Goal: Task Accomplishment & Management: Manage account settings

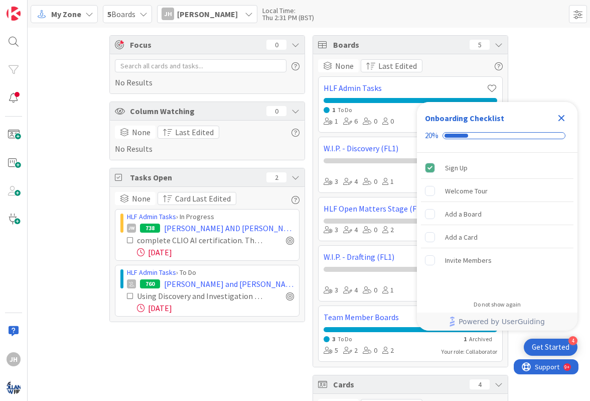
click at [183, 14] on span "[PERSON_NAME]" at bounding box center [207, 14] width 61 height 12
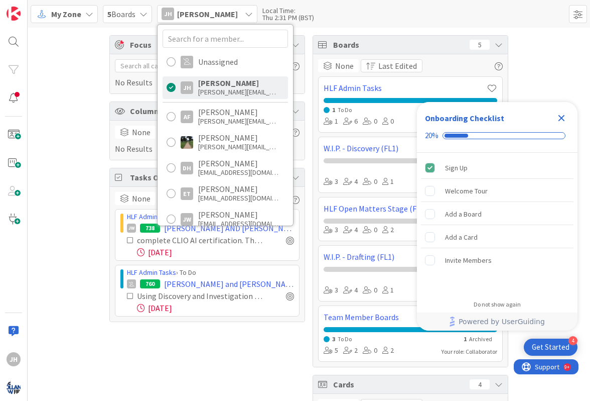
click at [183, 14] on span "[PERSON_NAME]" at bounding box center [207, 14] width 61 height 12
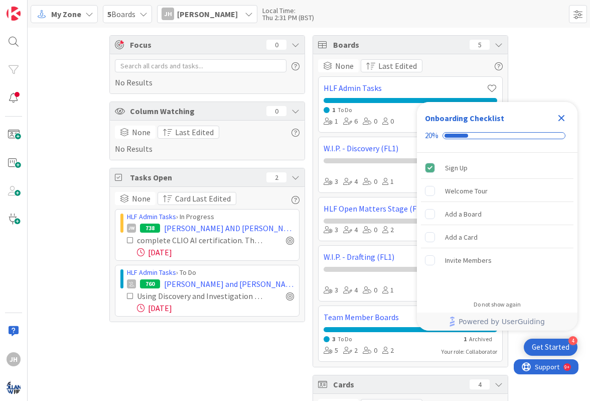
click at [87, 13] on icon at bounding box center [89, 14] width 8 height 8
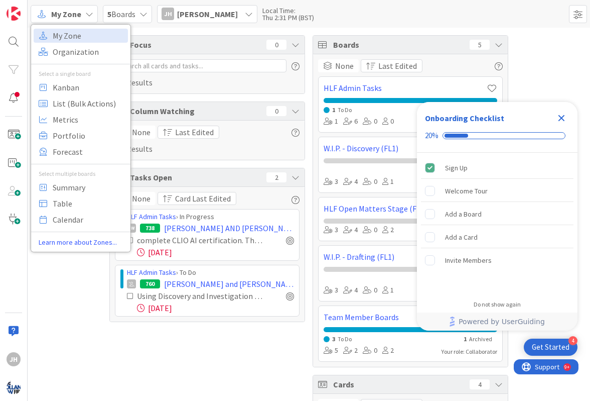
click at [87, 13] on icon at bounding box center [89, 14] width 8 height 8
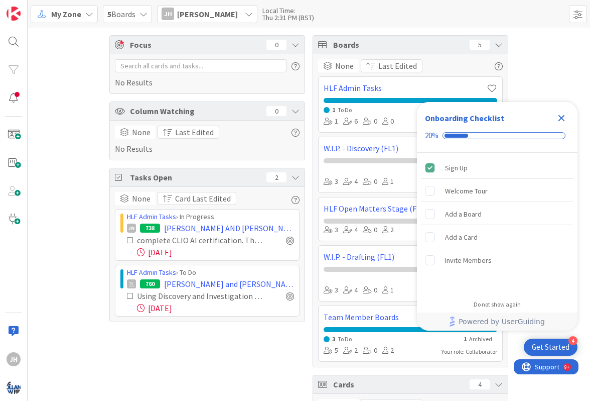
click at [121, 10] on span "5 Boards" at bounding box center [121, 14] width 28 height 12
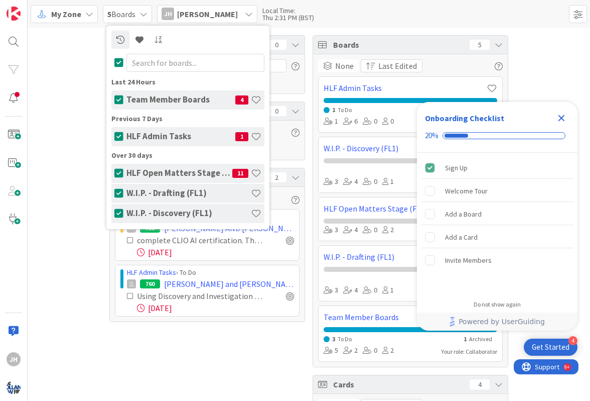
click at [143, 14] on icon at bounding box center [144, 14] width 8 height 8
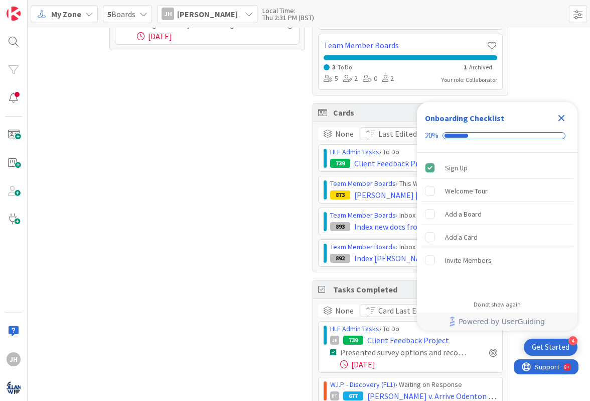
scroll to position [273, 0]
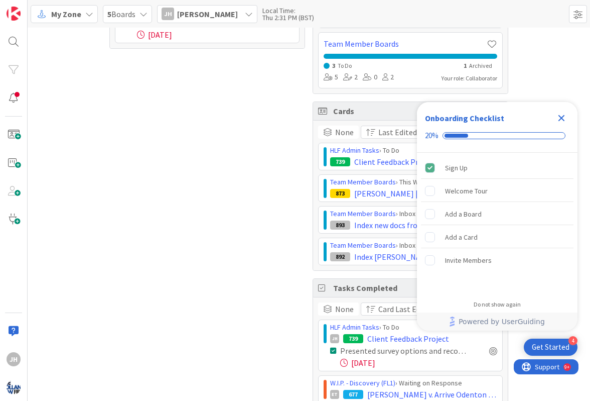
click at [566, 114] on icon "Close Checklist" at bounding box center [562, 118] width 12 height 12
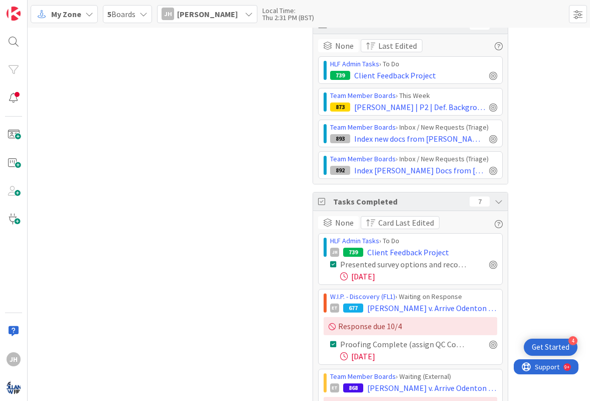
scroll to position [272, 0]
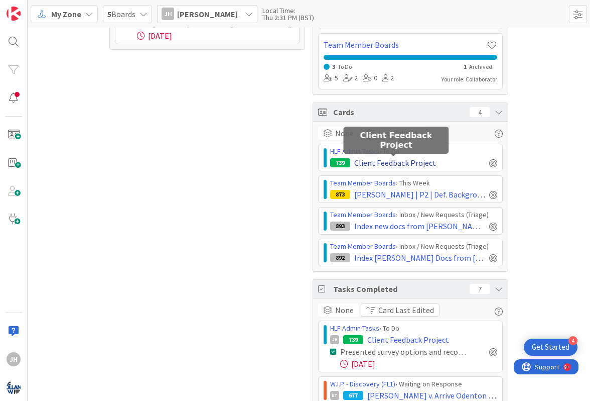
click at [381, 160] on span "Client Feedback Project" at bounding box center [395, 163] width 82 height 12
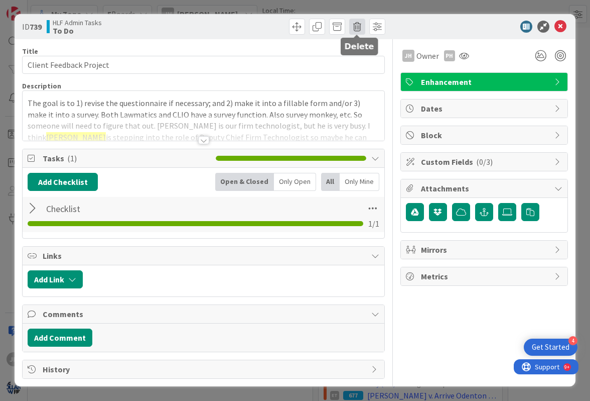
click at [360, 25] on span at bounding box center [357, 27] width 16 height 16
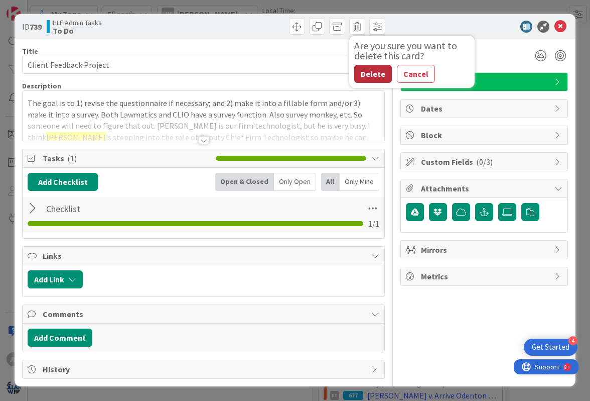
click at [376, 66] on button "Delete" at bounding box center [373, 74] width 38 height 18
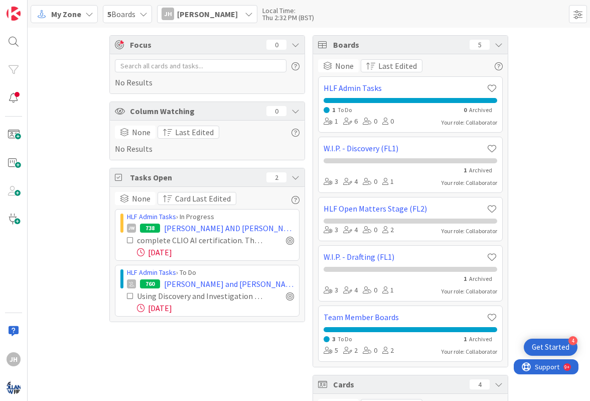
click at [212, 10] on span "[PERSON_NAME]" at bounding box center [207, 14] width 61 height 12
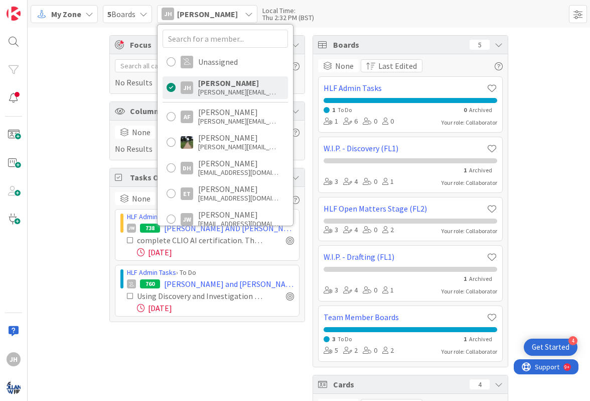
click at [141, 10] on icon at bounding box center [144, 14] width 8 height 8
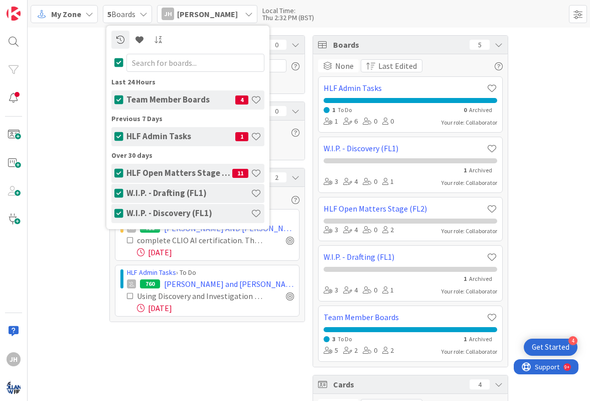
click at [170, 100] on h4 "Team Member Boards" at bounding box center [180, 99] width 109 height 10
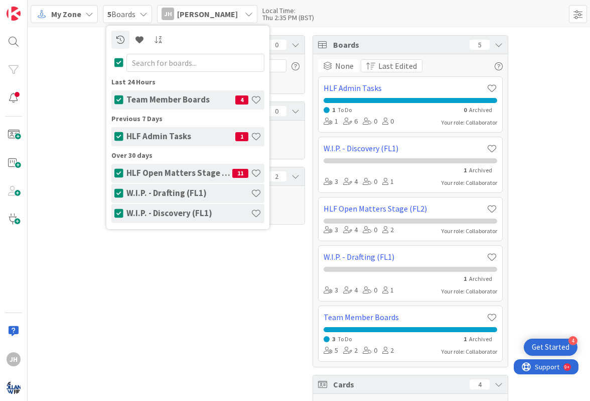
click at [50, 160] on div "Focus 0 No Results Column Watching 0 Tasks Open 2 Boards 5 None Last Edited HLF…" at bounding box center [309, 266] width 563 height 477
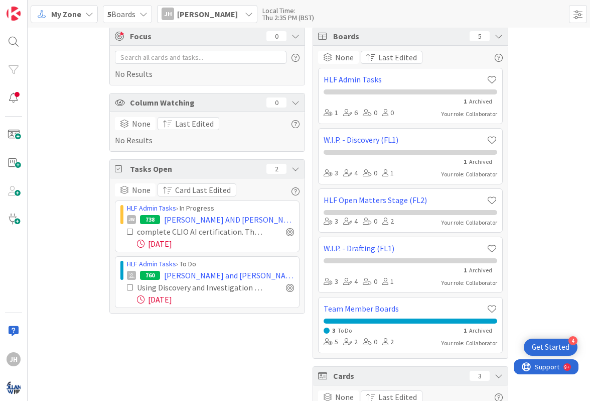
scroll to position [10, 0]
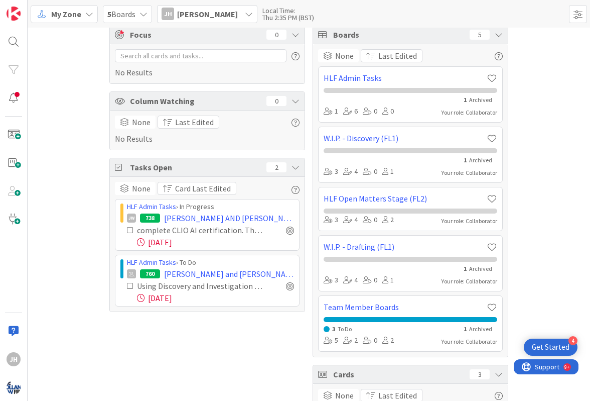
click at [83, 15] on div "My Zone" at bounding box center [64, 14] width 67 height 18
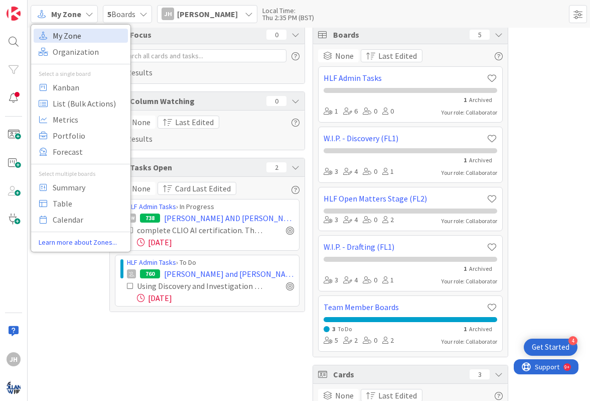
click at [87, 37] on span "My Zone" at bounding box center [89, 35] width 72 height 15
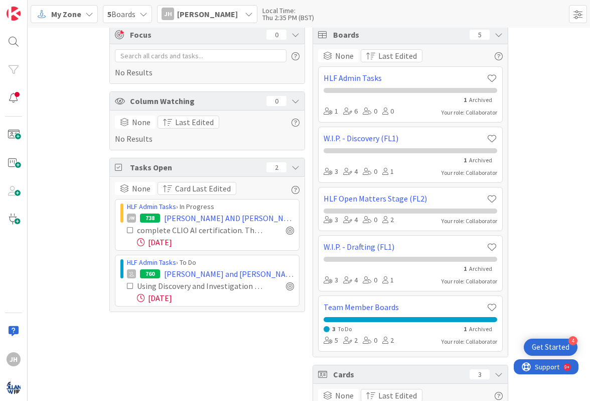
scroll to position [0, 0]
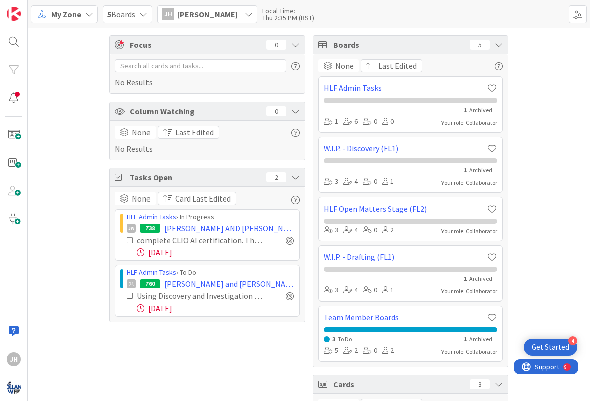
click at [133, 7] on div "5 Boards" at bounding box center [127, 14] width 49 height 18
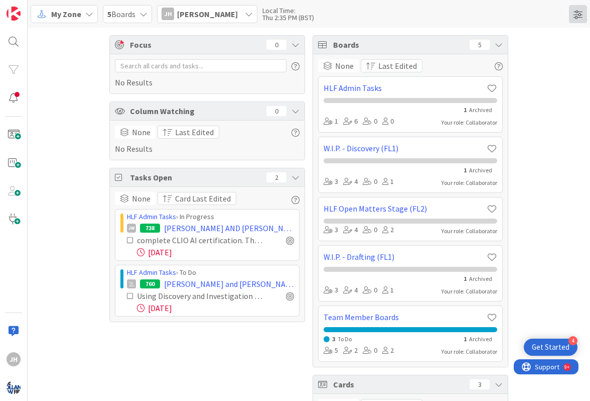
click at [580, 18] on span at bounding box center [578, 14] width 18 height 18
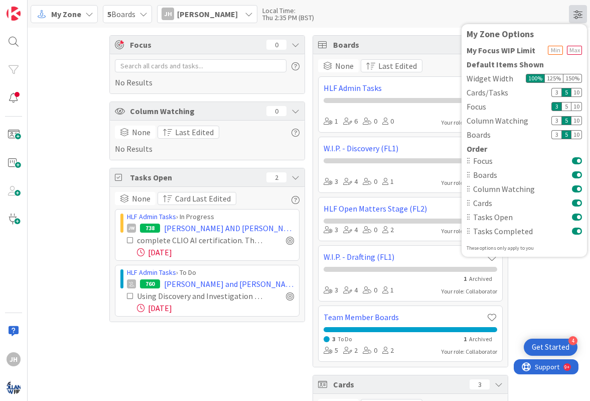
click at [580, 18] on span at bounding box center [578, 14] width 18 height 18
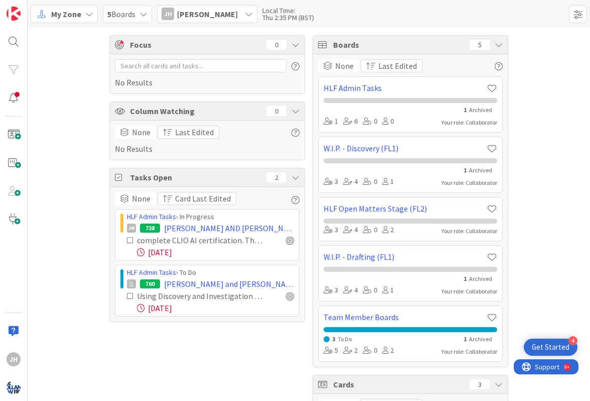
click at [81, 13] on div "My Zone" at bounding box center [64, 14] width 67 height 18
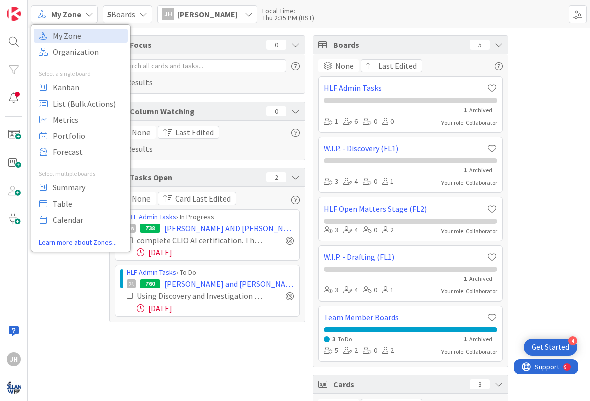
click at [75, 18] on span "My Zone" at bounding box center [66, 14] width 30 height 12
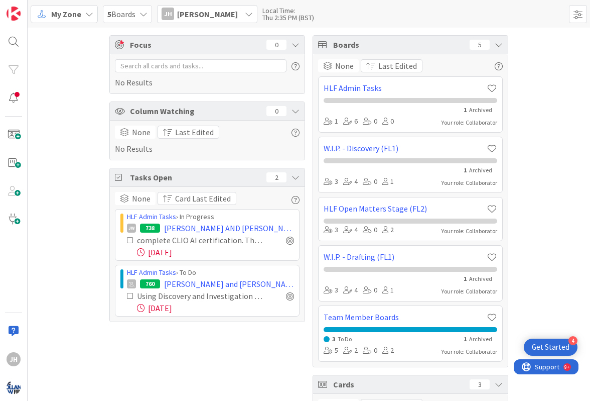
click at [136, 17] on span "5 Boards" at bounding box center [121, 14] width 28 height 12
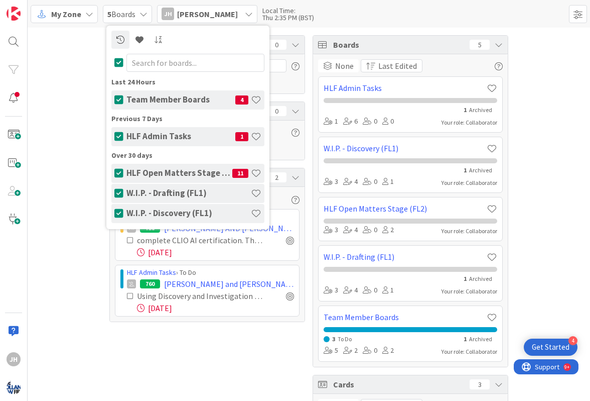
click at [136, 17] on span "5 Boards" at bounding box center [121, 14] width 28 height 12
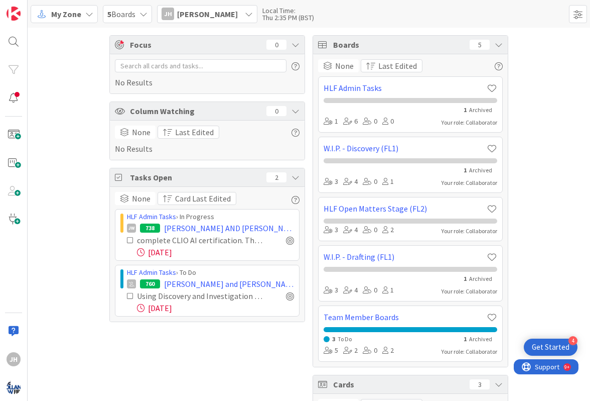
click at [219, 13] on span "[PERSON_NAME]" at bounding box center [207, 14] width 61 height 12
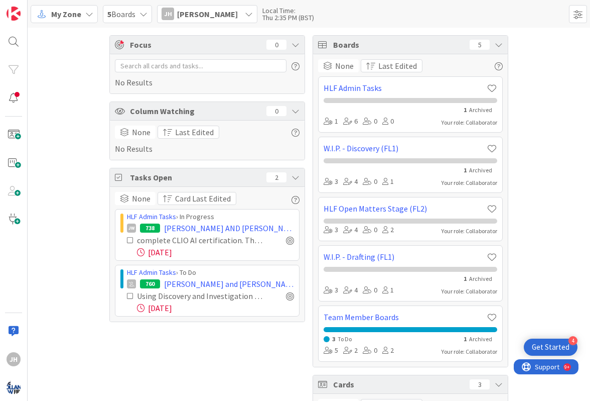
click at [133, 8] on span "5 Boards" at bounding box center [121, 14] width 28 height 12
